Goal: Task Accomplishment & Management: Complete application form

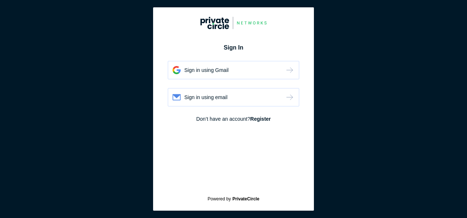
click at [231, 92] on div "Sign in using email" at bounding box center [233, 97] width 131 height 18
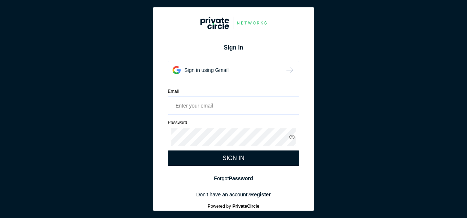
click at [352, 43] on section "Sign In Sign in using Gmail Sign in using email Email Please enter valid email …" at bounding box center [233, 109] width 467 height 218
click at [196, 115] on div "Email Please enter valid email Password Please enter valid password Please ente…" at bounding box center [233, 127] width 131 height 78
click at [201, 107] on input "email" at bounding box center [233, 105] width 131 height 18
click at [239, 106] on input "email" at bounding box center [233, 105] width 131 height 18
drag, startPoint x: 250, startPoint y: 155, endPoint x: 255, endPoint y: 146, distance: 10.2
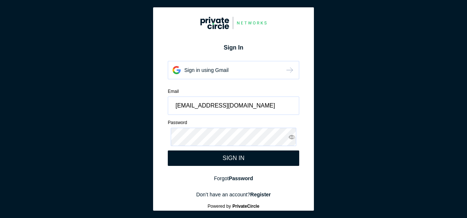
click at [253, 152] on div "SIGN IN" at bounding box center [233, 157] width 131 height 15
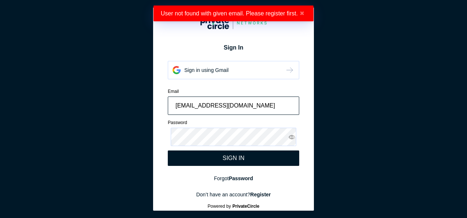
click at [269, 103] on input "[EMAIL_ADDRESS][DOMAIN_NAME]" at bounding box center [233, 105] width 131 height 18
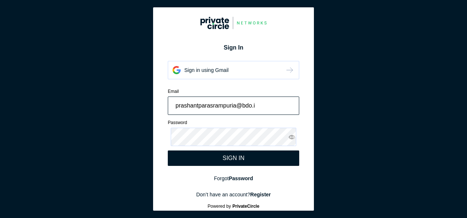
type input "[EMAIL_ADDRESS][DOMAIN_NAME]"
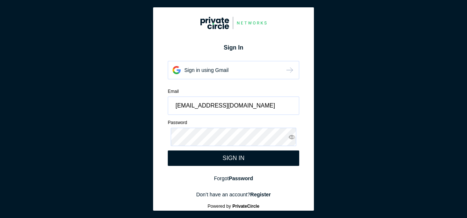
click at [288, 88] on div "Email" at bounding box center [233, 91] width 131 height 7
click at [257, 159] on div "SIGN IN" at bounding box center [233, 157] width 131 height 15
click at [235, 66] on div "Sign in using Gmail" at bounding box center [233, 70] width 131 height 18
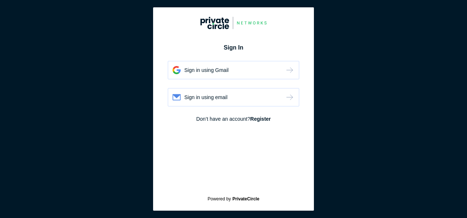
click at [272, 99] on div "Sign in using email" at bounding box center [233, 97] width 131 height 18
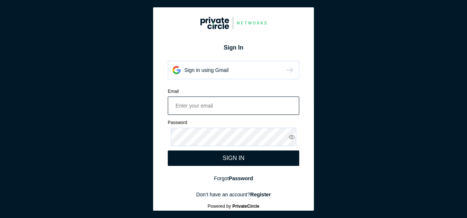
click at [216, 108] on input "email" at bounding box center [233, 105] width 131 height 18
click at [266, 107] on input "[EMAIL_ADDRESS][DOMAIN_NAME]" at bounding box center [233, 105] width 131 height 18
type input "[EMAIL_ADDRESS][DOMAIN_NAME]"
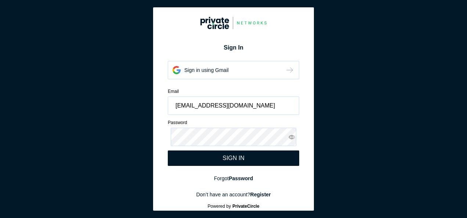
click at [259, 157] on div "SIGN IN" at bounding box center [233, 157] width 131 height 15
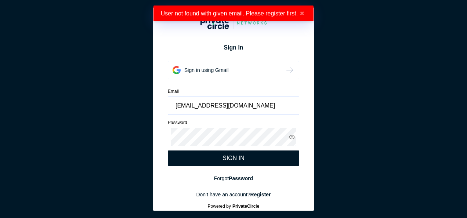
click at [301, 13] on button "✖" at bounding box center [302, 13] width 8 height 7
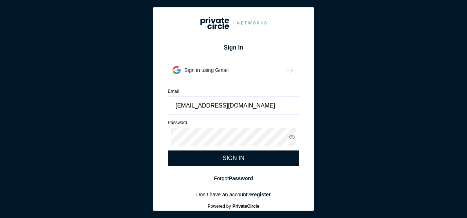
click at [257, 193] on strong "Register" at bounding box center [260, 195] width 21 height 6
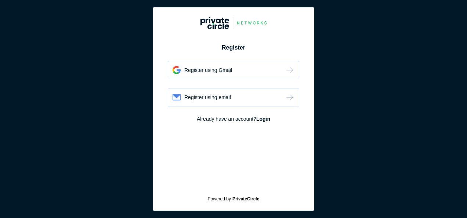
click at [244, 94] on div "Register using email" at bounding box center [233, 97] width 131 height 18
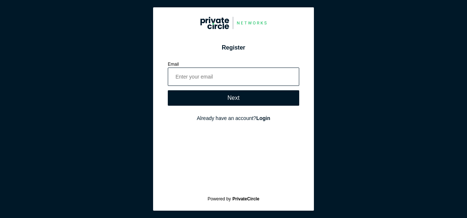
click at [244, 76] on input "email" at bounding box center [233, 77] width 131 height 18
type input "[EMAIL_ADDRESS][DOMAIN_NAME]"
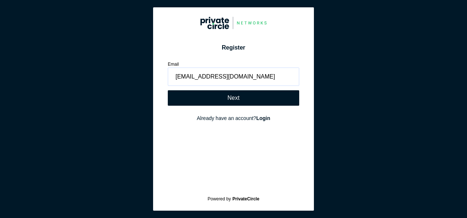
click at [228, 100] on div "Next" at bounding box center [233, 98] width 12 height 7
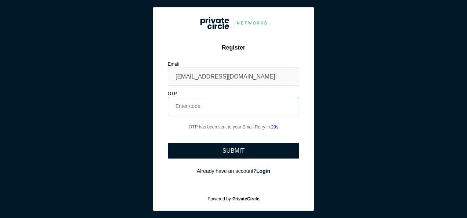
click at [221, 109] on input "number" at bounding box center [233, 106] width 131 height 18
click at [334, 102] on section "Register Register using Gmail Register using email Email prashantparasrampuria@…" at bounding box center [233, 109] width 467 height 218
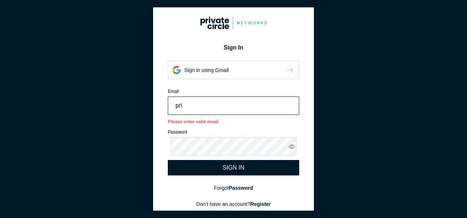
click at [258, 109] on input "pr\" at bounding box center [233, 105] width 131 height 18
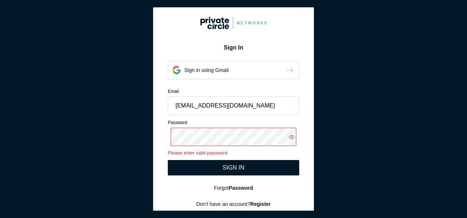
click at [288, 137] on icon at bounding box center [291, 137] width 7 height 7
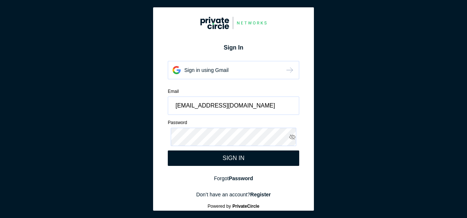
click at [259, 161] on div "SIGN IN" at bounding box center [233, 157] width 131 height 15
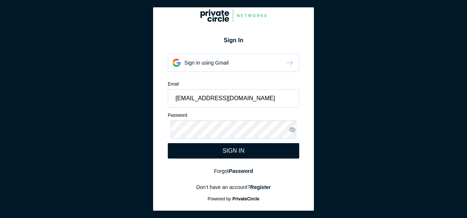
click at [338, 44] on section "Sign In Sign in using Gmail Sign in using email Email prashantparasrampuria@bdo…" at bounding box center [233, 109] width 467 height 218
click at [122, 72] on section "Sign In Sign in using Gmail Sign in using email Email prashantparasrampuria@bdo…" at bounding box center [233, 109] width 467 height 218
click at [265, 99] on input "[EMAIL_ADDRESS][DOMAIN_NAME]" at bounding box center [233, 98] width 131 height 18
click at [235, 155] on div "SIGN IN" at bounding box center [233, 150] width 131 height 15
click at [280, 96] on input "[EMAIL_ADDRESS][DOMAIN_NAME]" at bounding box center [233, 98] width 131 height 18
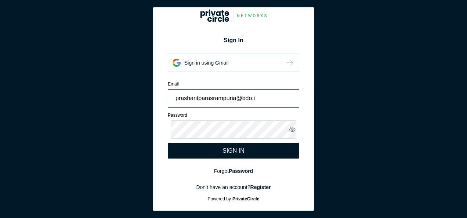
type input "[EMAIL_ADDRESS][DOMAIN_NAME]"
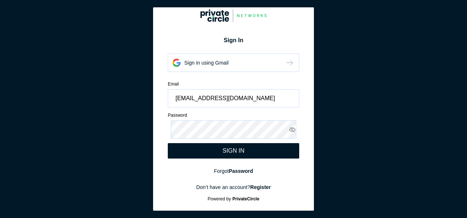
click at [335, 83] on section "Sign In Sign in using Gmail Sign in using email Email prashantparasrampuria@bdo…" at bounding box center [233, 109] width 467 height 218
